Goal: Find specific page/section: Find specific page/section

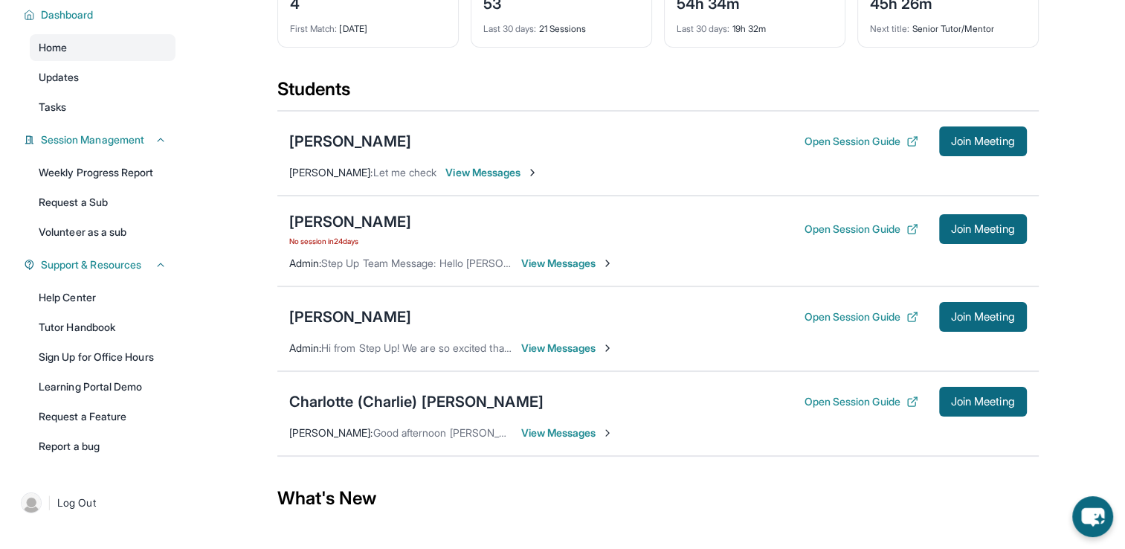
scroll to position [127, 0]
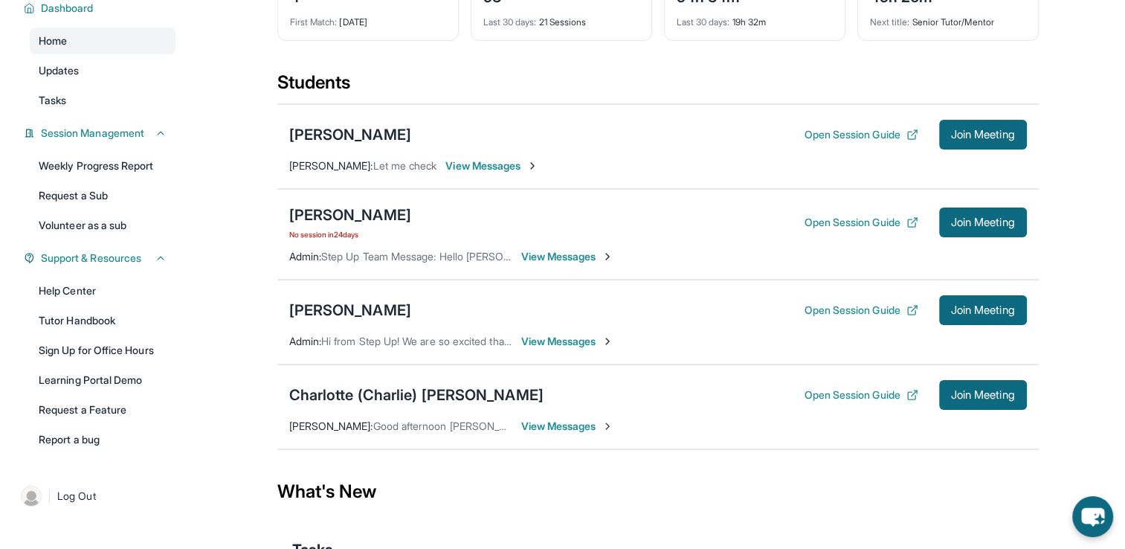
click at [587, 428] on span "View Messages" at bounding box center [567, 426] width 93 height 15
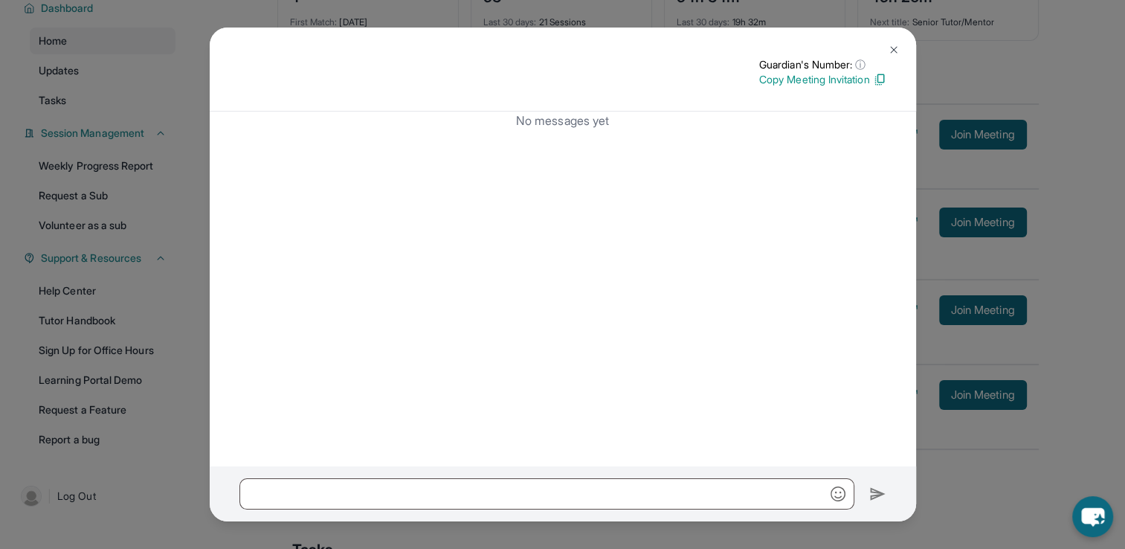
click at [897, 50] on img at bounding box center [894, 50] width 12 height 12
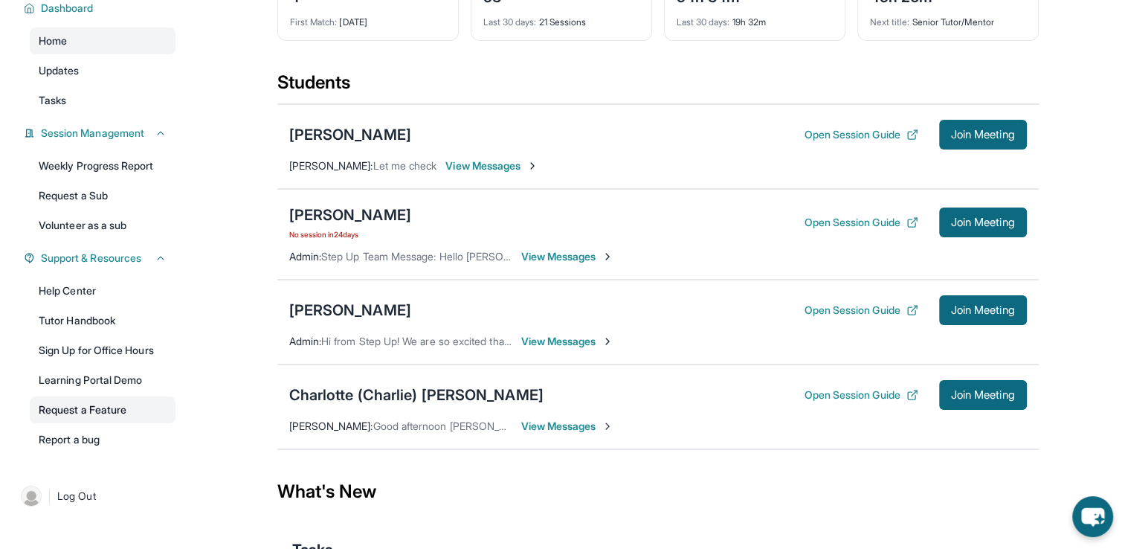
click at [115, 410] on link "Request a Feature" at bounding box center [103, 409] width 146 height 27
click at [48, 404] on link "Request a Feature" at bounding box center [103, 409] width 146 height 27
click at [137, 169] on link "Weekly Progress Report" at bounding box center [103, 165] width 146 height 27
